Goal: Check status: Check status

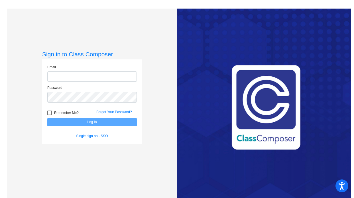
type input "[EMAIL_ADDRESS][DOMAIN_NAME]"
click at [92, 122] on button "Log In" at bounding box center [91, 122] width 89 height 8
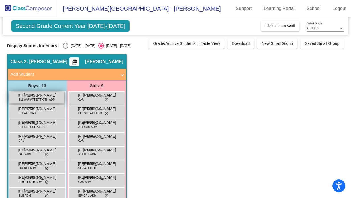
click at [37, 96] on span "[PERSON_NAME]" at bounding box center [32, 95] width 28 height 6
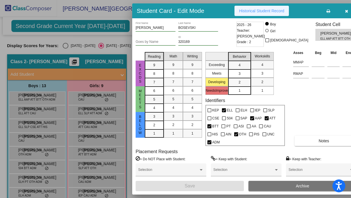
click at [275, 10] on span "Historical Student Record" at bounding box center [261, 11] width 45 height 5
click at [345, 9] on icon "button" at bounding box center [346, 11] width 3 height 4
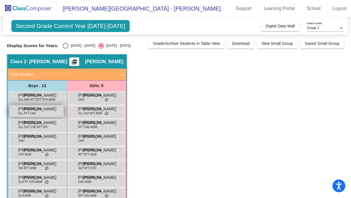
click at [31, 109] on span "[PERSON_NAME]" at bounding box center [32, 109] width 28 height 6
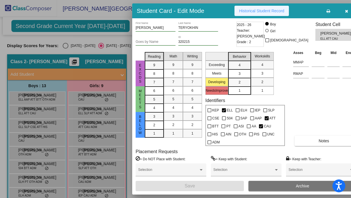
click at [258, 10] on span "Historical Student Record" at bounding box center [261, 11] width 45 height 5
click at [345, 10] on icon "button" at bounding box center [346, 11] width 3 height 4
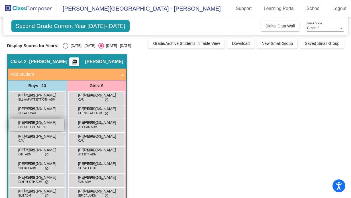
click at [30, 124] on span "[PERSON_NAME]" at bounding box center [32, 122] width 28 height 6
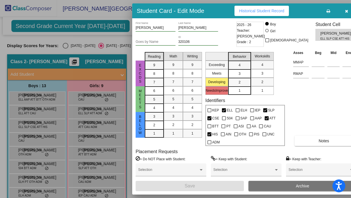
click at [268, 10] on span "Historical Student Record" at bounding box center [261, 11] width 45 height 5
click at [345, 11] on icon "button" at bounding box center [346, 11] width 3 height 4
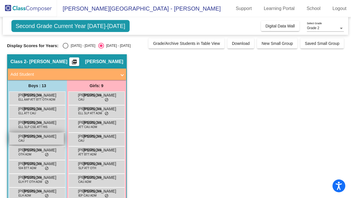
click at [38, 137] on span "[PERSON_NAME]" at bounding box center [32, 136] width 28 height 6
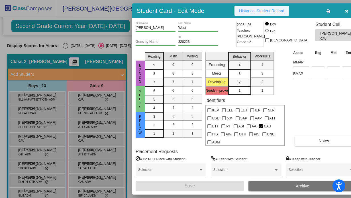
click at [265, 11] on span "Historical Student Record" at bounding box center [261, 11] width 45 height 5
click at [345, 10] on icon "button" at bounding box center [346, 11] width 3 height 4
